Goal: Task Accomplishment & Management: Manage account settings

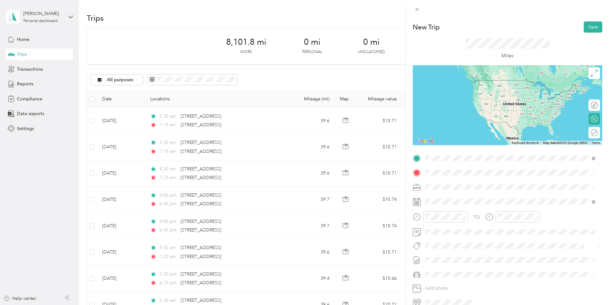
click at [443, 188] on li "[STREET_ADDRESS][US_STATE]" at bounding box center [510, 181] width 175 height 13
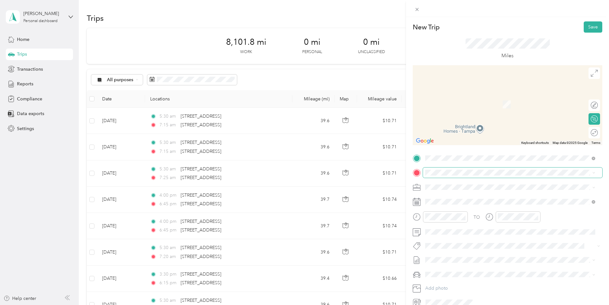
click at [435, 170] on span at bounding box center [512, 173] width 179 height 10
drag, startPoint x: 435, startPoint y: 170, endPoint x: 435, endPoint y: 177, distance: 7.1
click at [435, 177] on span at bounding box center [512, 173] width 179 height 10
click at [476, 199] on span "[STREET_ADDRESS][US_STATE]" at bounding box center [469, 196] width 64 height 6
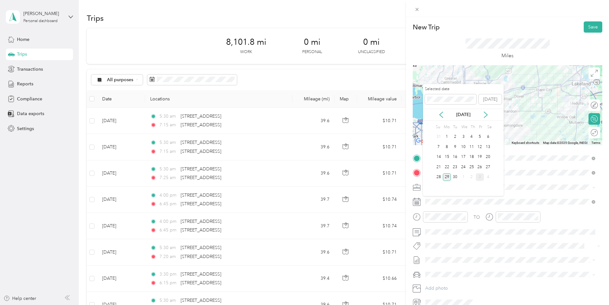
click at [445, 177] on div "29" at bounding box center [447, 178] width 8 height 8
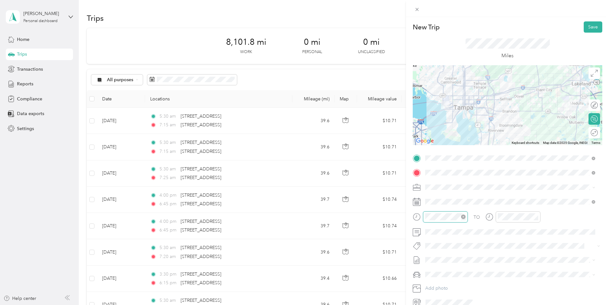
click at [424, 218] on div at bounding box center [445, 217] width 45 height 11
click at [494, 219] on div at bounding box center [512, 217] width 55 height 11
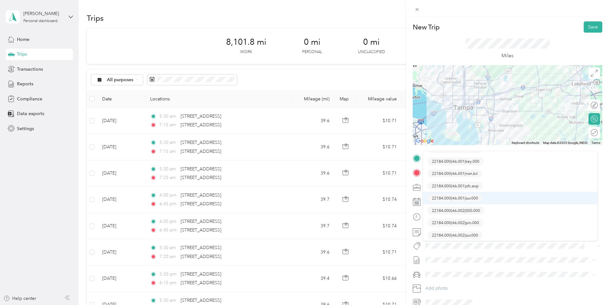
scroll to position [64, 0]
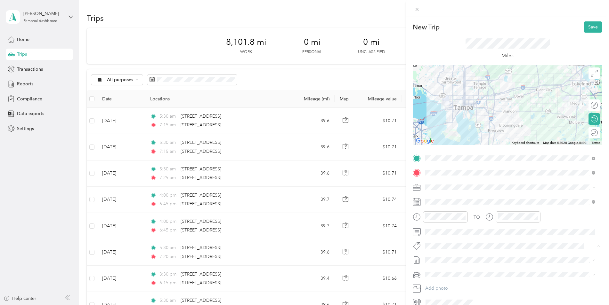
click at [468, 218] on button "22184.000|rkk.003|000.000" at bounding box center [455, 217] width 57 height 8
click at [444, 284] on span "[DATE] -[DATE]" at bounding box center [440, 282] width 31 height 7
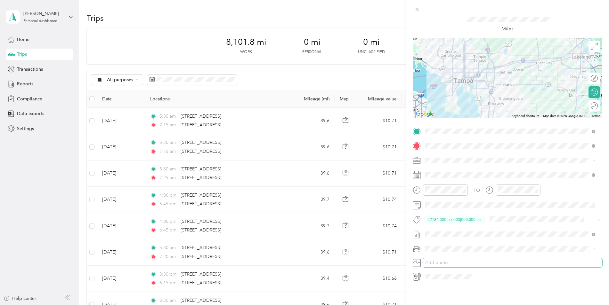
click at [445, 259] on button "Add photo" at bounding box center [512, 263] width 179 height 9
click at [450, 256] on span "Honda CR-V" at bounding box center [439, 255] width 25 height 5
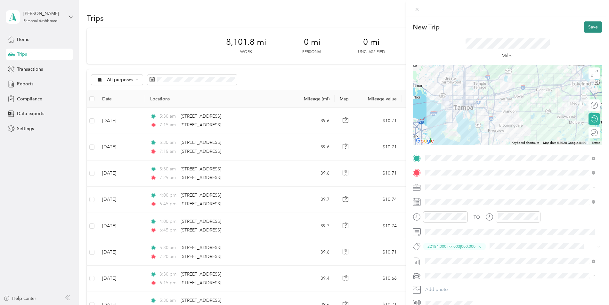
click at [584, 27] on button "Save" at bounding box center [593, 26] width 19 height 11
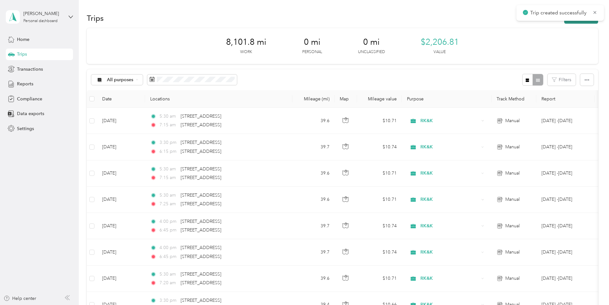
click at [571, 23] on button "New trip" at bounding box center [581, 17] width 34 height 11
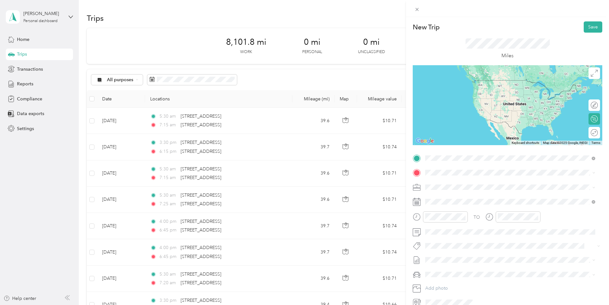
click at [456, 183] on span "[STREET_ADDRESS][US_STATE]" at bounding box center [469, 182] width 64 height 6
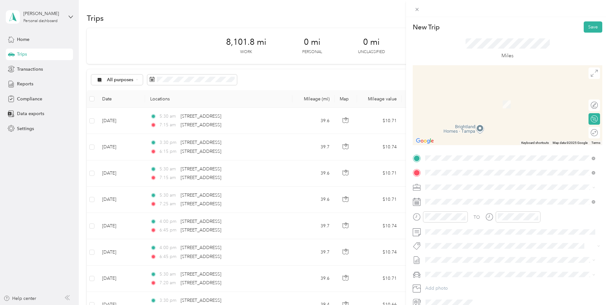
click at [460, 195] on span "[STREET_ADDRESS][US_STATE]" at bounding box center [469, 196] width 64 height 6
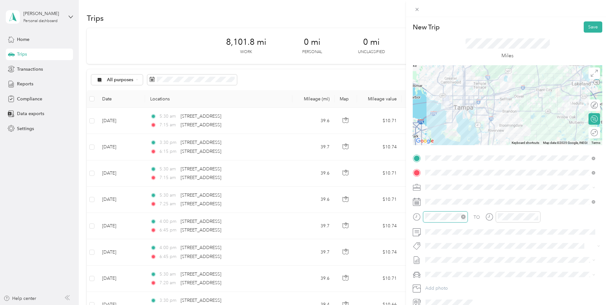
scroll to position [81, 0]
click at [431, 140] on div "03" at bounding box center [431, 140] width 15 height 9
click at [449, 180] on div "50" at bounding box center [450, 179] width 15 height 9
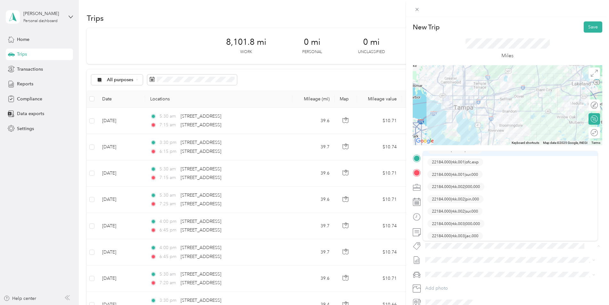
scroll to position [64, 0]
click at [462, 218] on button "22184.000|rkk.003|000.000" at bounding box center [455, 217] width 57 height 8
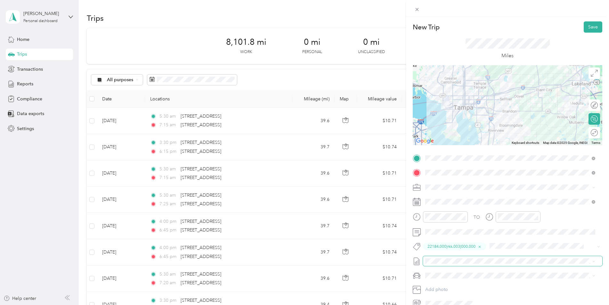
click at [458, 264] on span at bounding box center [512, 261] width 179 height 10
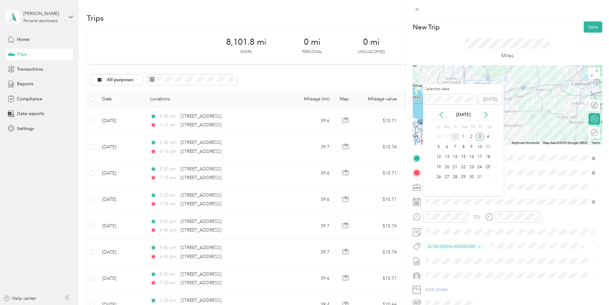
click at [454, 137] on div "30" at bounding box center [455, 137] width 8 height 8
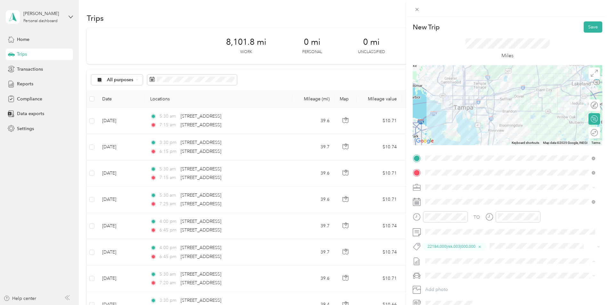
click at [446, 279] on span "[DATE] -[DATE]" at bounding box center [440, 282] width 31 height 7
click at [442, 285] on span "Honda CR-V" at bounding box center [439, 287] width 25 height 5
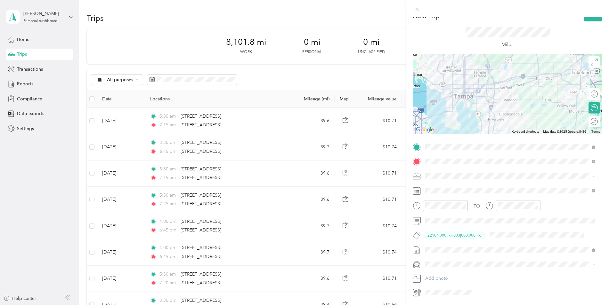
scroll to position [0, 0]
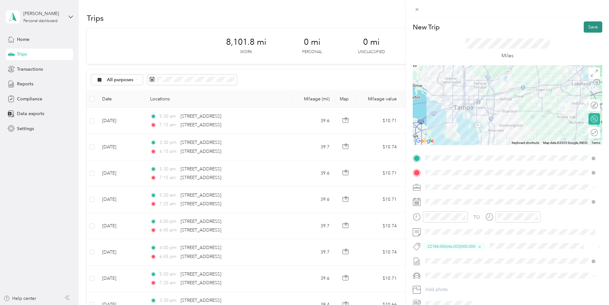
click at [589, 25] on button "Save" at bounding box center [593, 26] width 19 height 11
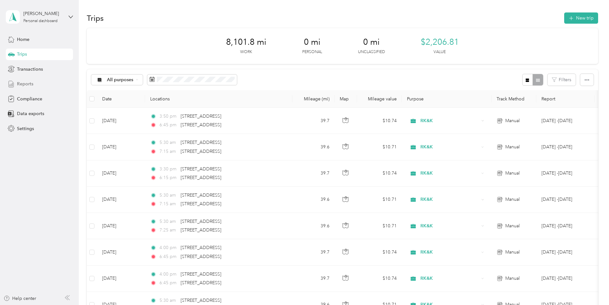
click at [24, 84] on span "Reports" at bounding box center [25, 84] width 16 height 7
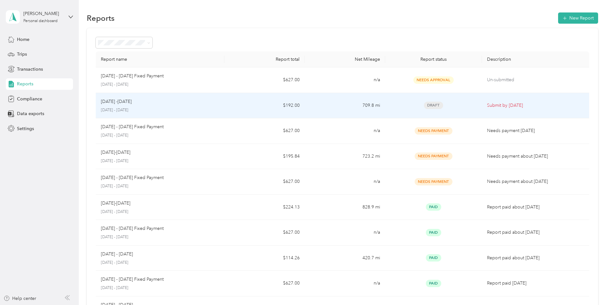
click at [213, 99] on div "[DATE] -[DATE]" at bounding box center [160, 101] width 118 height 7
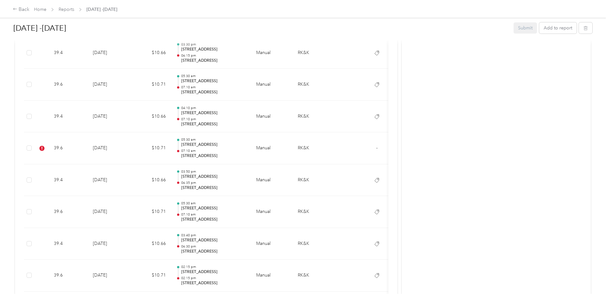
scroll to position [480, 0]
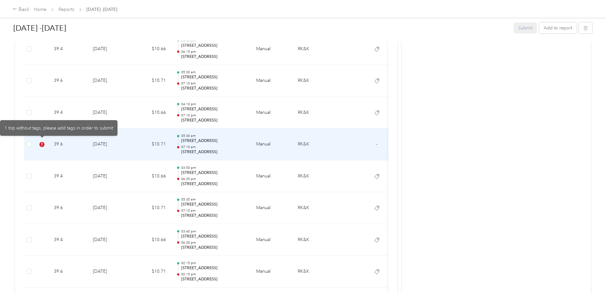
click at [78, 144] on td "39.6" at bounding box center [68, 145] width 39 height 32
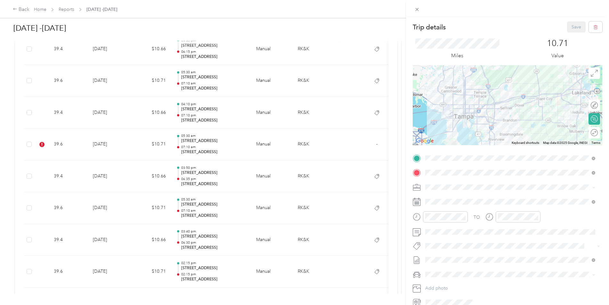
scroll to position [31, 0]
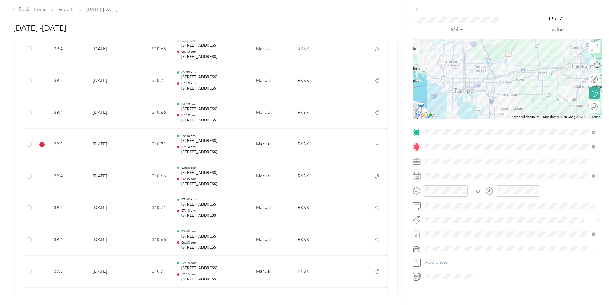
click at [458, 126] on span "22184.000|rkk.001|000.000" at bounding box center [456, 127] width 48 height 6
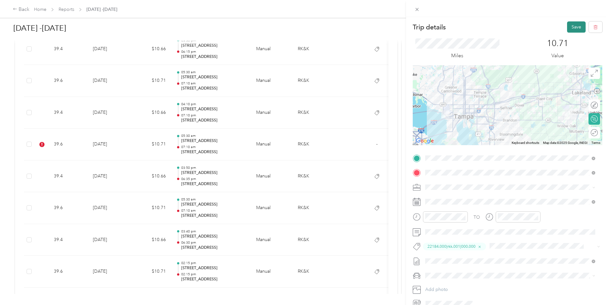
click at [568, 29] on button "Save" at bounding box center [576, 26] width 19 height 11
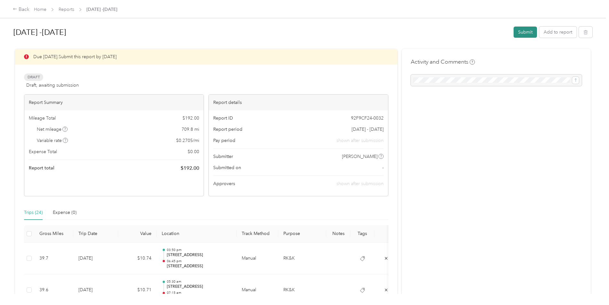
click at [519, 29] on button "Submit" at bounding box center [525, 32] width 23 height 11
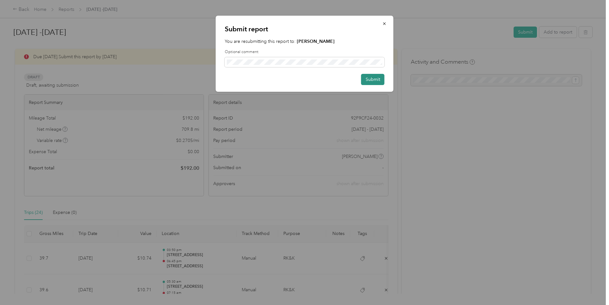
click at [371, 81] on button "Submit" at bounding box center [372, 79] width 23 height 11
